Goal: Find specific fact: Find specific fact

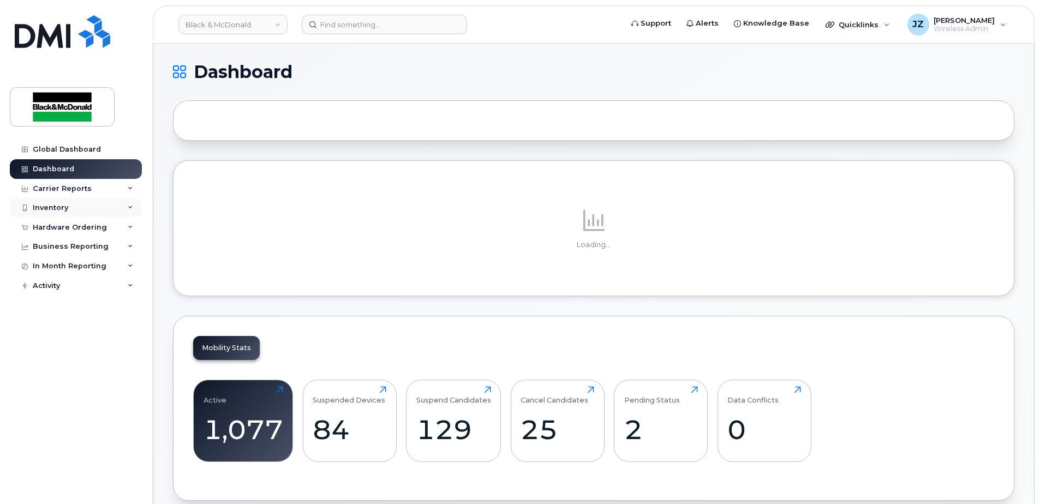
click at [82, 204] on div "Inventory" at bounding box center [76, 208] width 132 height 20
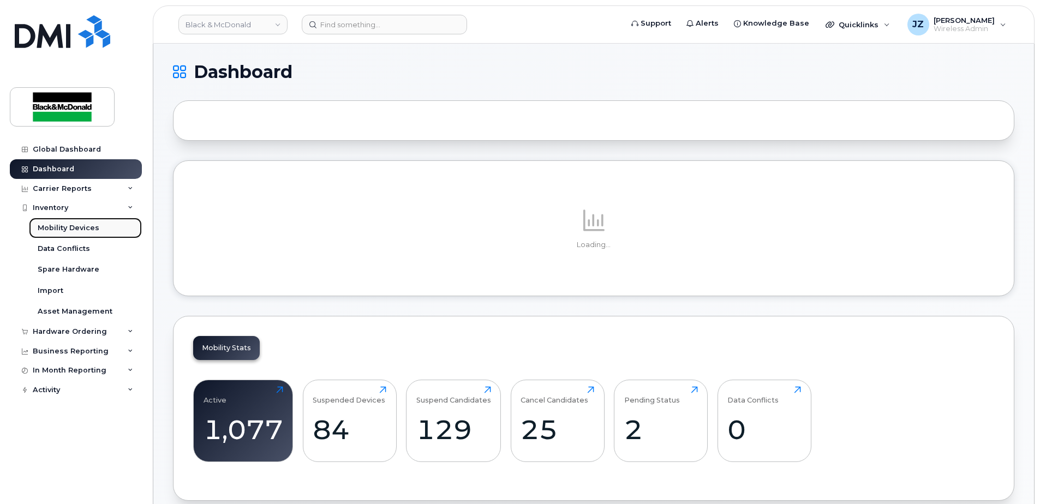
click at [82, 224] on div "Mobility Devices" at bounding box center [69, 228] width 62 height 10
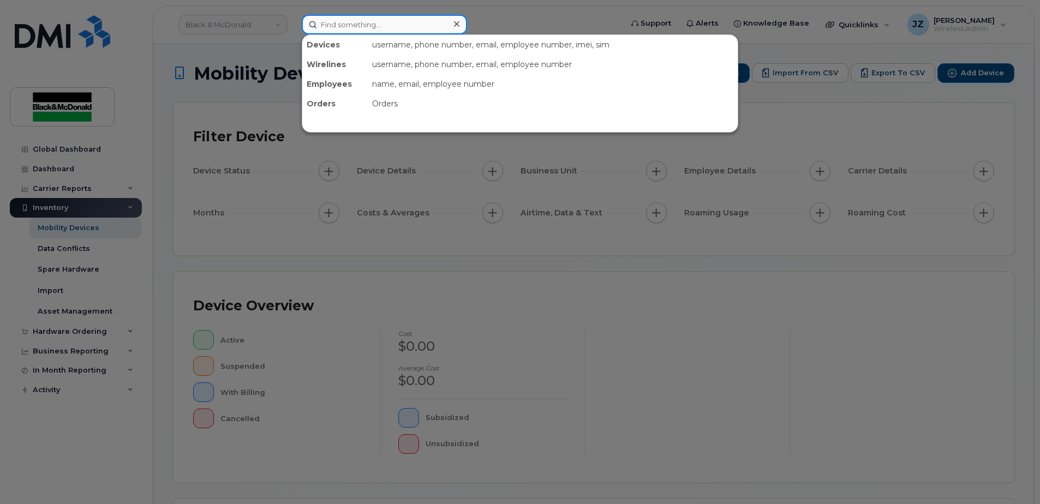
click at [378, 20] on input at bounding box center [384, 25] width 165 height 20
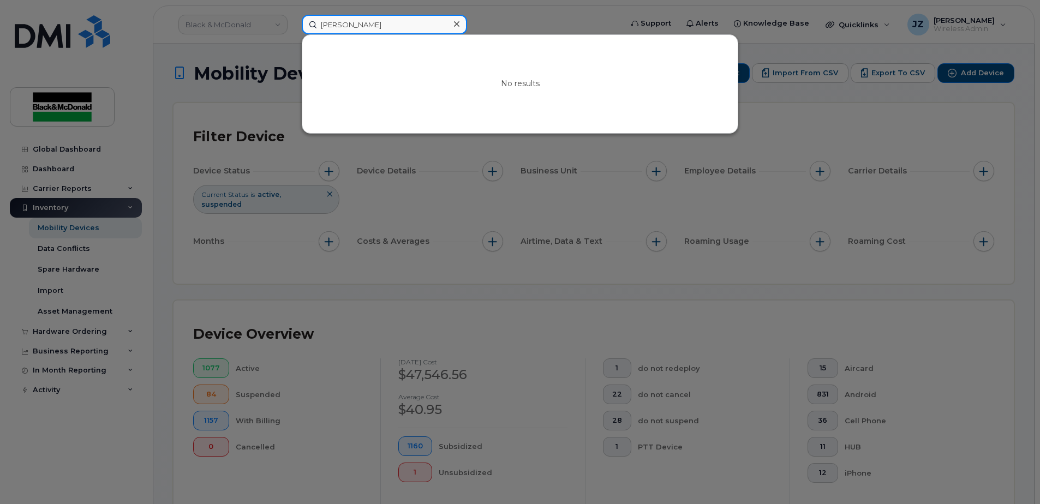
type input "[PERSON_NAME]"
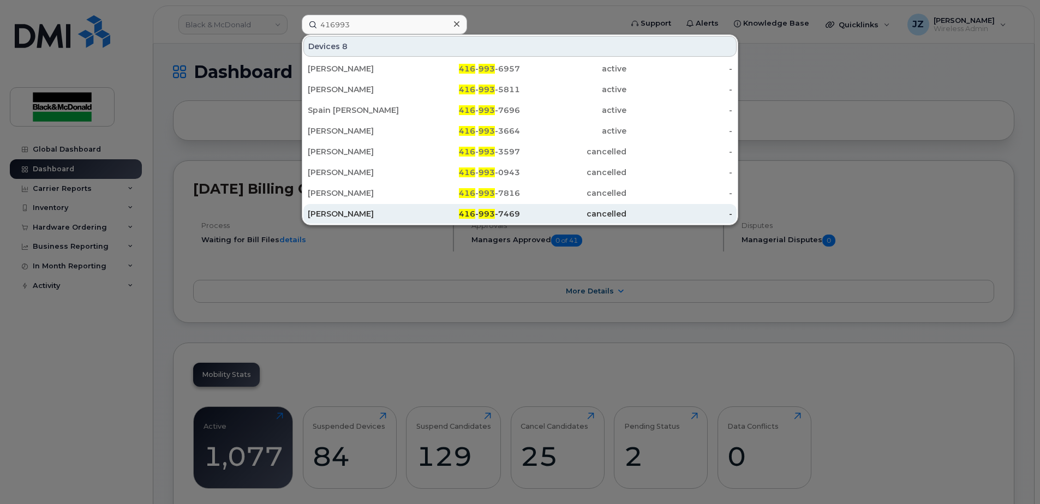
type input "416993"
click at [557, 212] on div "cancelled" at bounding box center [573, 213] width 106 height 11
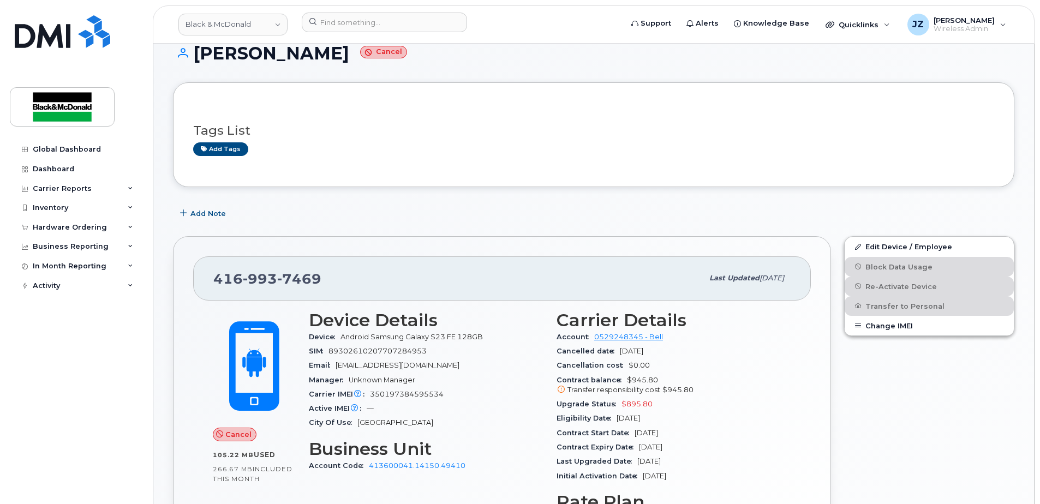
scroll to position [55, 0]
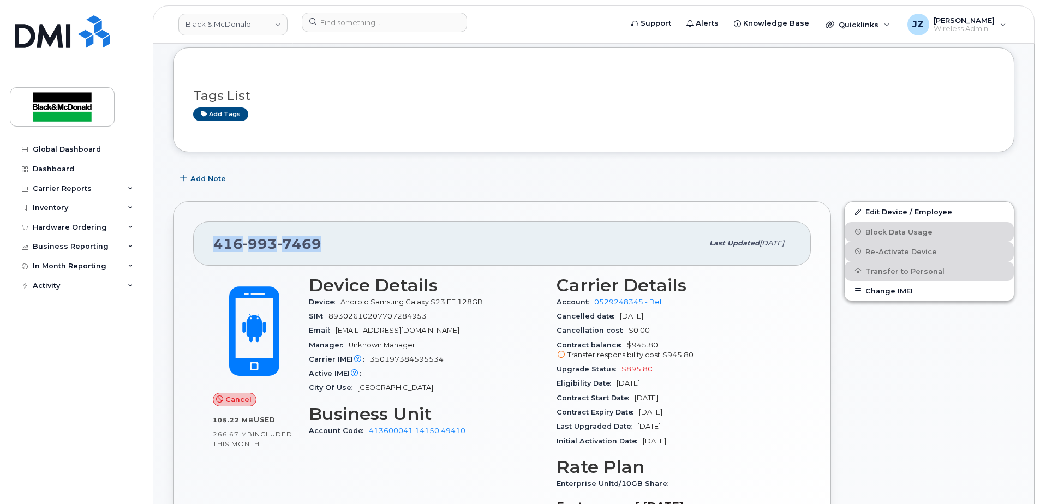
drag, startPoint x: 321, startPoint y: 245, endPoint x: 194, endPoint y: 249, distance: 127.2
click at [194, 249] on div "416 993 7469 Last updated Jan 10, 2025" at bounding box center [501, 243] width 617 height 44
copy span "416 993 7469"
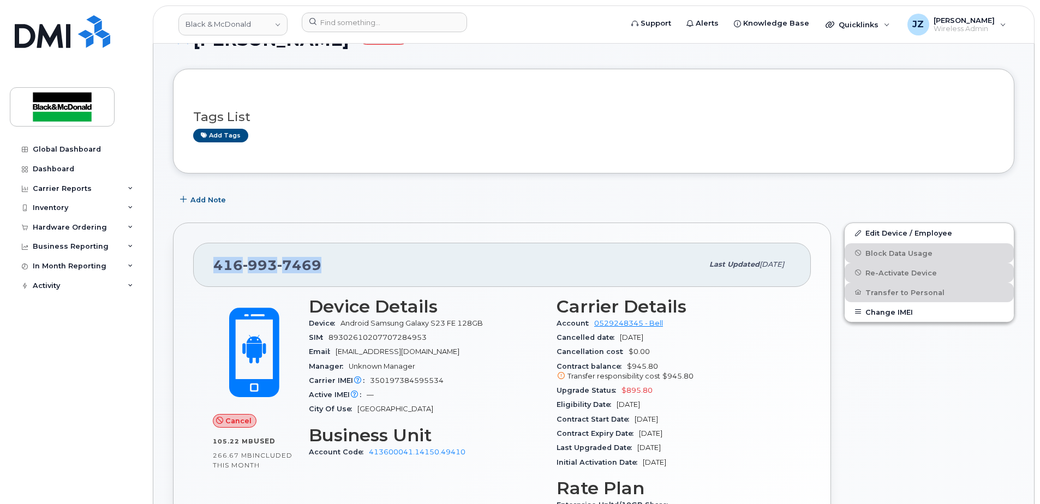
scroll to position [0, 0]
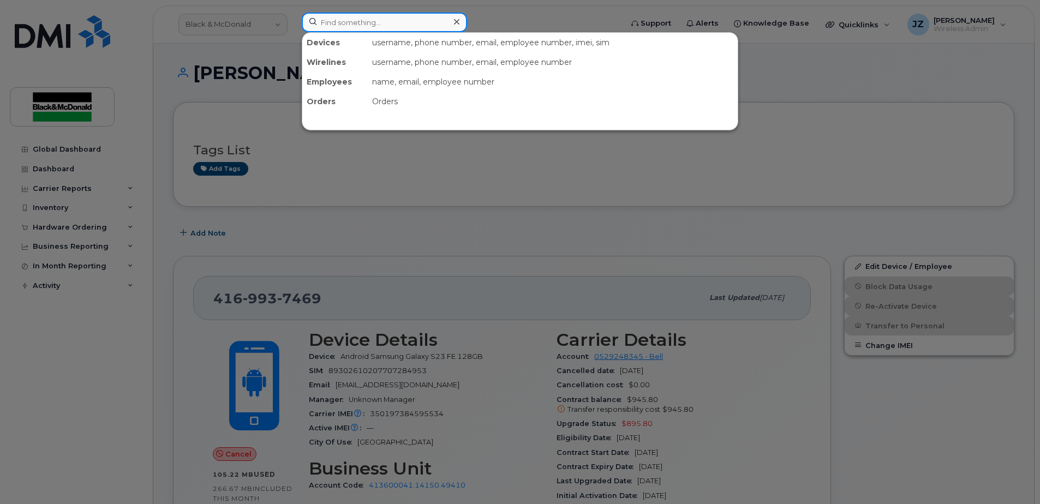
click at [359, 25] on input at bounding box center [384, 23] width 165 height 20
paste input "4169937469"
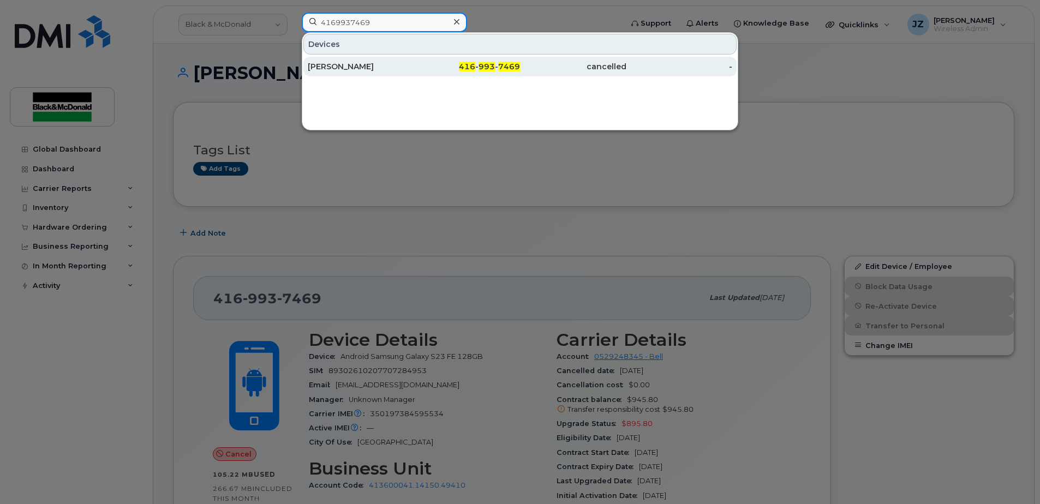
type input "4169937469"
click at [609, 69] on div "cancelled" at bounding box center [573, 66] width 106 height 11
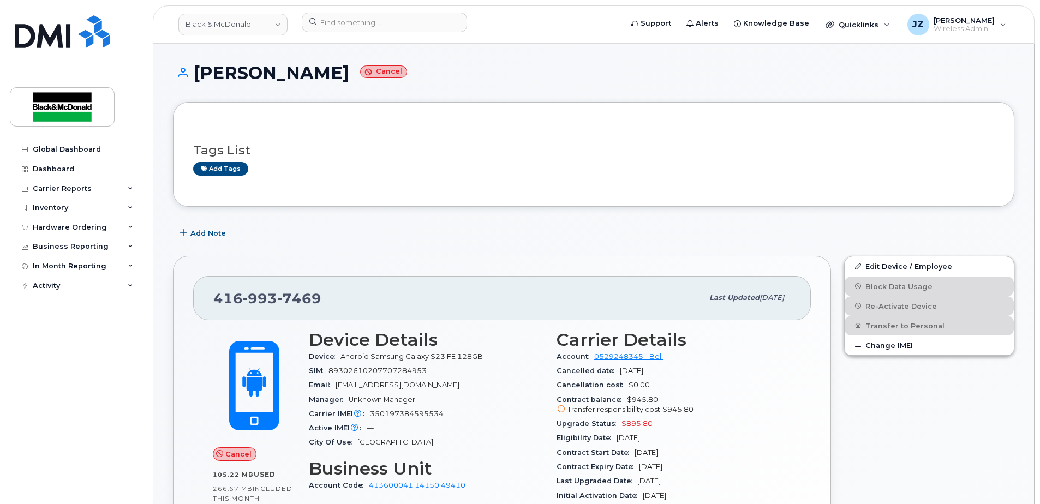
scroll to position [109, 0]
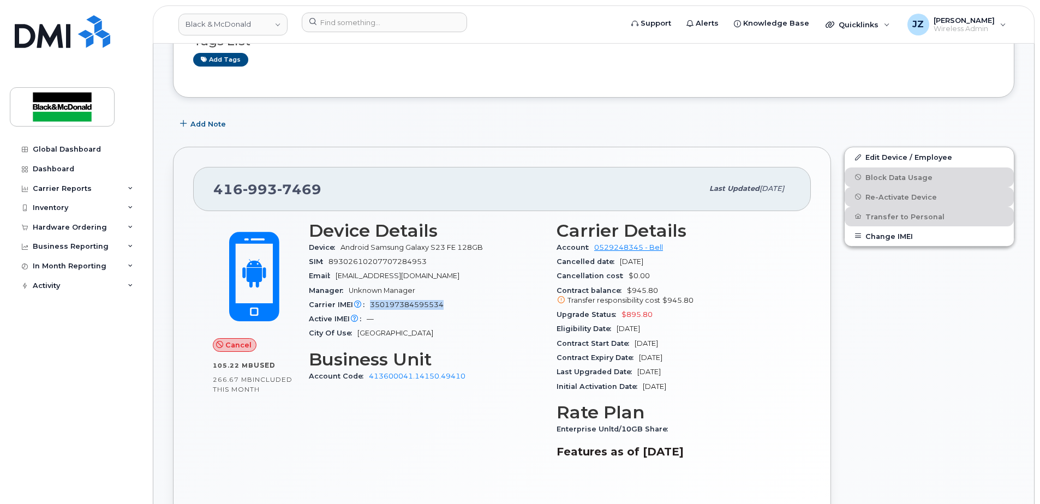
drag, startPoint x: 369, startPoint y: 305, endPoint x: 447, endPoint y: 305, distance: 78.5
click at [447, 305] on div "Carrier IMEI Carrier IMEI is reported during the last billing cycle or change o…" at bounding box center [426, 305] width 235 height 14
copy span "350197384595534"
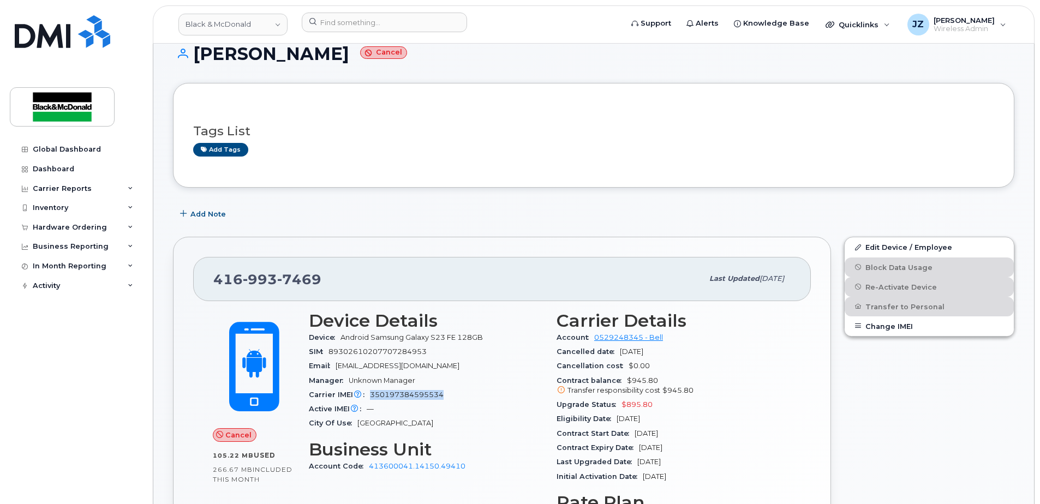
scroll to position [0, 0]
